Goal: Communication & Community: Answer question/provide support

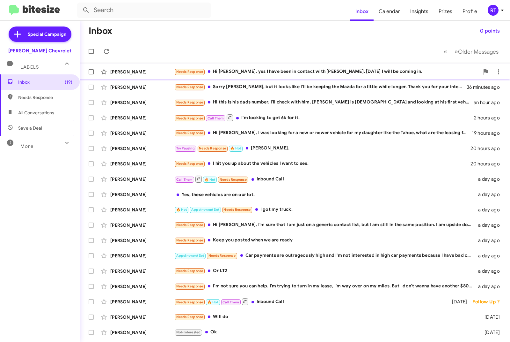
click at [265, 72] on div "Needs Response Hi Adam, yes I have been in contact with Jeff, Tuesday I will be…" at bounding box center [327, 71] width 306 height 7
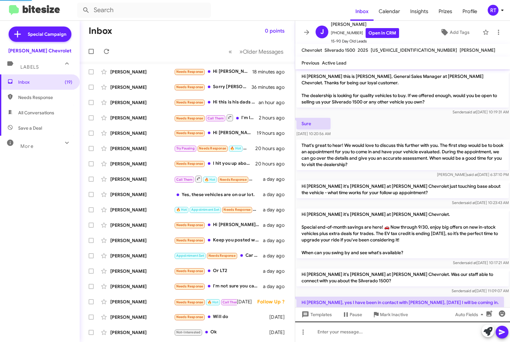
scroll to position [28, 0]
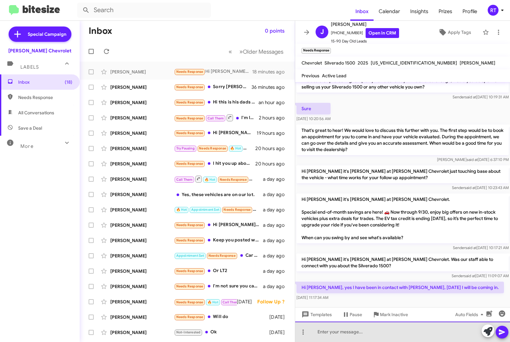
click at [317, 332] on div at bounding box center [402, 331] width 215 height 20
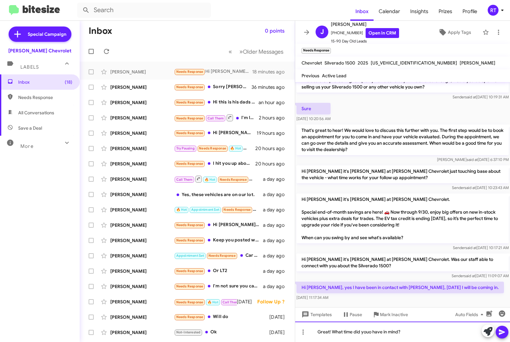
click at [373, 331] on div "Great! What time did youo have in mind?" at bounding box center [402, 331] width 215 height 20
click at [415, 329] on div "Great! What time did you have in mind?" at bounding box center [402, 331] width 215 height 20
click at [506, 332] on icon at bounding box center [503, 332] width 8 height 8
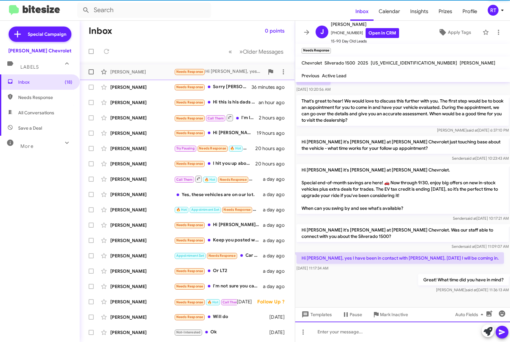
scroll to position [52, 0]
